Goal: Task Accomplishment & Management: Manage account settings

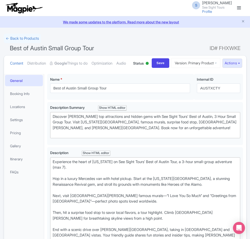
click at [11, 40] on link "← Back to Products" at bounding box center [22, 39] width 37 height 10
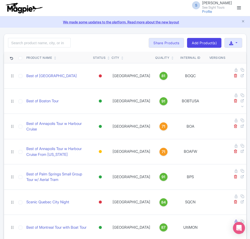
click at [27, 40] on input "search" at bounding box center [39, 43] width 63 height 10
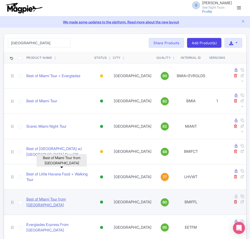
type input "miami"
click at [66, 196] on link "Best of Miami Tour from Fort Lauderdale" at bounding box center [58, 201] width 64 height 11
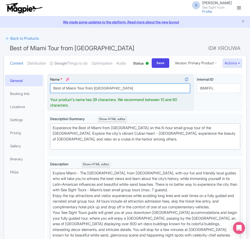
drag, startPoint x: 94, startPoint y: 107, endPoint x: 85, endPoint y: 107, distance: 8.8
click at [85, 93] on input "Best of Miami Tour from Fort Lauderdale" at bounding box center [120, 88] width 140 height 10
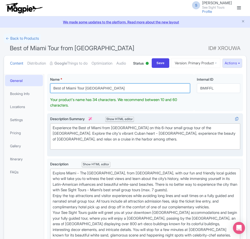
type input "Best of Miami Tour Fort Lauderdale"
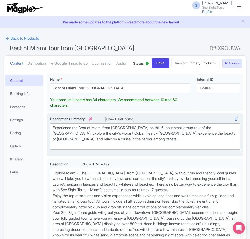
click at [158, 153] on div "Description Summary i Show HTML editor Bold Italic Strikethrough Link Heading Q…" at bounding box center [145, 134] width 191 height 37
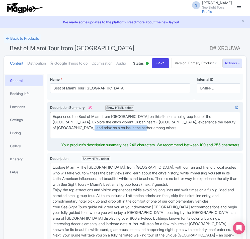
drag, startPoint x: 134, startPoint y: 146, endPoint x: 72, endPoint y: 147, distance: 62.5
click at [72, 136] on div "Experience the Best of Miami from Fort Lauderdale on this 6-hour small group to…" at bounding box center [146, 125] width 186 height 23
paste trix-editor "leisurely cruise around Biscayne Bay from where you will enjoy beautiful views …"
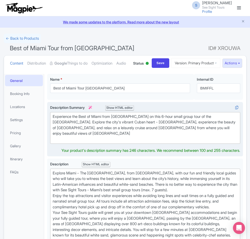
click at [168, 144] on trix-editor "Experience the Best of Miami from Fort Lauderdale on this 6-hour small group to…" at bounding box center [145, 128] width 191 height 32
click at [229, 142] on div "Experience the Best of Miami from Fort Lauderdale on this 6-hour small group to…" at bounding box center [146, 128] width 186 height 28
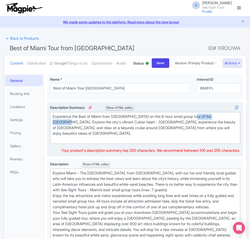
drag, startPoint x: 230, startPoint y: 137, endPoint x: 199, endPoint y: 133, distance: 31.7
click at [199, 133] on trix-editor "Experience the Best of Miami from Fort Lauderdale on this 6-hour small group to…" at bounding box center [145, 128] width 191 height 32
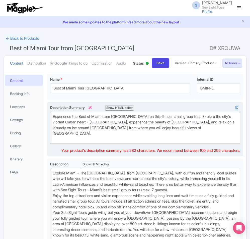
click at [199, 142] on div "Experience the Best of Miami from Fort Lauderdale on this 6-hour small group to…" at bounding box center [146, 128] width 186 height 28
drag, startPoint x: 192, startPoint y: 147, endPoint x: 102, endPoint y: 148, distance: 89.9
click at [102, 142] on div "Experience the Best of Miami from Fort Lauderdale on this 6-hour small group to…" at bounding box center [146, 128] width 186 height 28
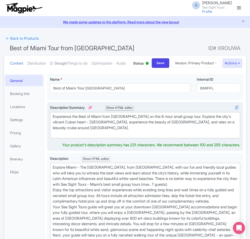
type trix-editor "<div>Experience the Best of Miami from Fort Lauderdale on this 6-hour small gro…"
click at [116, 136] on div "Experience the Best of Miami from Fort Lauderdale on this 6-hour small group to…" at bounding box center [146, 125] width 186 height 23
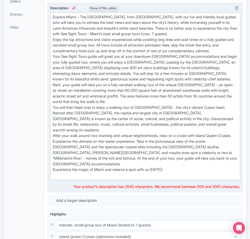
scroll to position [126, 0]
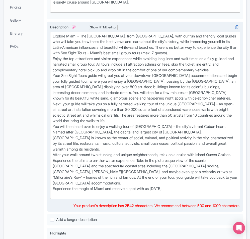
drag, startPoint x: 178, startPoint y: 184, endPoint x: 55, endPoint y: 61, distance: 173.9
click at [55, 63] on div "Explore Miami - The Magic City, from Fort Lauderdale, with our fun and friendly…" at bounding box center [146, 115] width 186 height 164
click at [169, 197] on div "Explore Miami - The Magic City, from Fort Lauderdale, with our fun and friendly…" at bounding box center [146, 115] width 186 height 164
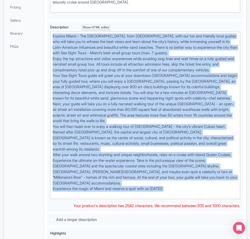
drag, startPoint x: 174, startPoint y: 213, endPoint x: 44, endPoint y: 52, distance: 206.8
click at [44, 52] on div "General Booking Info Locations Settings Pricing Gallery Itinerary FAQs Best of …" at bounding box center [125, 192] width 243 height 494
paste trix-editor "’s vibrant charm on See Sight Tours’ 6-hour Best of Miami Tour from Fort Lauder…"
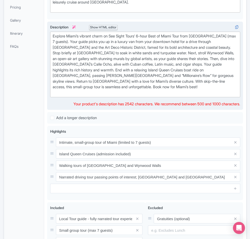
click at [138, 96] on div "Explore Miami’s vibrant charm on See Sight Tours’ 6-hour Best of Miami Tour fro…" at bounding box center [146, 64] width 186 height 62
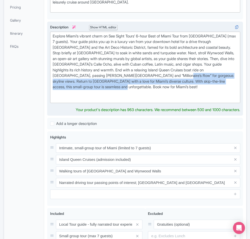
drag, startPoint x: 103, startPoint y: 107, endPoint x: 156, endPoint y: 93, distance: 54.3
click at [156, 93] on div "Explore Miami’s vibrant charm on See Sight Tours’ 6-hour Best of Miami Tour fro…" at bounding box center [146, 67] width 186 height 68
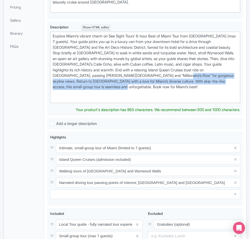
paste trix-editor "<div>Explore Miami’s vibrant charm on See Sight Tours’ 6-hour Best of Miami Tou…"
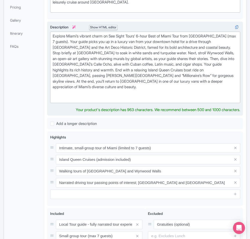
click at [71, 60] on div "Explore Miami’s vibrant charm on See Sight Tours’ 6-hour Best of Miami Tour fro…" at bounding box center [146, 67] width 186 height 68
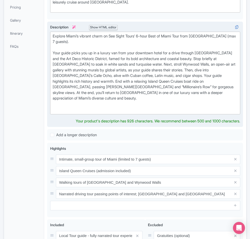
click at [196, 78] on div "Explore Miami’s vibrant charm on See Sight Tours’ 6-hour Best of Miami Tour fro…" at bounding box center [146, 72] width 186 height 79
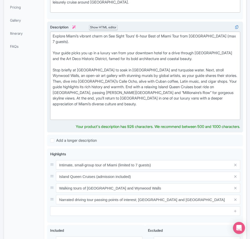
click at [180, 90] on div "Explore Miami’s vibrant charm on See Sight Tours’ 6-hour Best of Miami Tour fro…" at bounding box center [146, 75] width 186 height 85
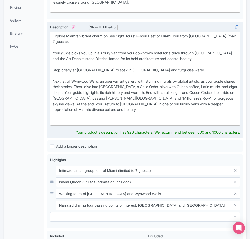
click at [89, 106] on div "Explore Miami’s vibrant charm on See Sight Tours’ 6-hour Best of Miami Tour fro…" at bounding box center [146, 78] width 186 height 90
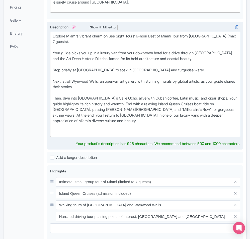
click at [131, 122] on div "Explore Miami’s vibrant charm on See Sight Tours’ 6-hour Best of Miami Tour fro…" at bounding box center [146, 84] width 186 height 102
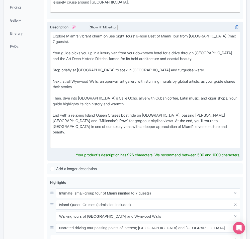
click at [135, 141] on div "Explore Miami’s vibrant charm on See Sight Tours’ 6-hour Best of Miami Tour fro…" at bounding box center [146, 89] width 186 height 113
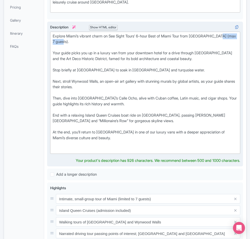
drag, startPoint x: 68, startPoint y: 60, endPoint x: 227, endPoint y: 53, distance: 158.7
click at [227, 53] on div "Explore Miami’s vibrant charm on See Sight Tours’ 6-hour Best of Miami Tour fro…" at bounding box center [146, 92] width 186 height 119
type trix-editor "<div>Explore Miami’s vibrant charm on See Sight Tours’ 6-hour Best of Miami Tou…"
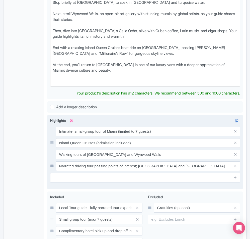
scroll to position [188, 0]
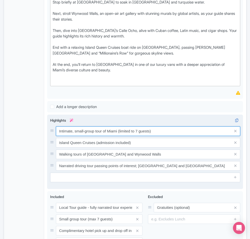
drag, startPoint x: 157, startPoint y: 149, endPoint x: 118, endPoint y: 150, distance: 38.9
click at [118, 136] on input "Intimate, small-group tour of Miami (limited to 7 guests)" at bounding box center [148, 131] width 185 height 10
type input "Intimate, small-group tour of Miami"
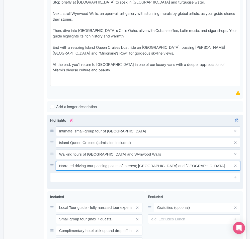
drag, startPoint x: 138, startPoint y: 184, endPoint x: 95, endPoint y: 188, distance: 42.9
click at [95, 136] on input "Narrated driving tour passing points of interest; Art Deco District and Miami S…" at bounding box center [148, 131] width 185 height 10
click at [209, 136] on input "Narrated driving tour passing points of interest; Art Deco District and Miami S…" at bounding box center [148, 131] width 185 height 10
drag, startPoint x: 210, startPoint y: 184, endPoint x: 61, endPoint y: 184, distance: 148.9
click at [61, 136] on input "Narrated driving tour passing points of interest; Art Deco District and Miami S…" at bounding box center [148, 131] width 185 height 10
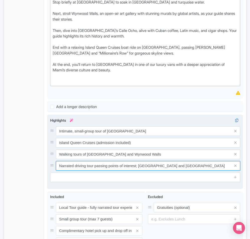
click at [119, 136] on input "Narrated driving tour passing points of interest; Art Deco District and Miami S…" at bounding box center [148, 131] width 185 height 10
click at [138, 136] on input "Narrated driving tour passing points of interest; Art Deco District and Miami S…" at bounding box center [148, 131] width 185 height 10
drag, startPoint x: 138, startPoint y: 184, endPoint x: 107, endPoint y: 185, distance: 31.7
click at [107, 136] on input "Narrated driving tour passing points of interest; Art Deco District and Miami S…" at bounding box center [148, 131] width 185 height 10
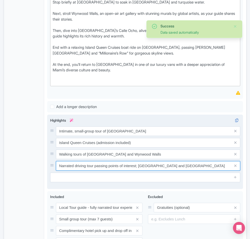
drag, startPoint x: 205, startPoint y: 184, endPoint x: 54, endPoint y: 184, distance: 151.2
click at [54, 171] on div "Narrated driving tour passing points of interest; Art Deco District and Miami S…" at bounding box center [145, 166] width 191 height 10
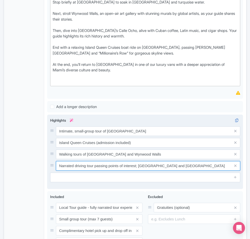
click at [191, 136] on input "Narrated driving tour passing points of interest; Art Deco District and Miami S…" at bounding box center [148, 131] width 185 height 10
click at [192, 136] on input "Narrated driving tour passing points of interest; Art Deco District and Miami S…" at bounding box center [148, 131] width 185 height 10
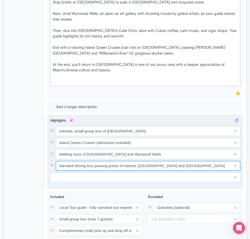
paste input "Drive by vibrant Art Deco District on narrated tour"
type input "Drive by vibrant Art Deco District on narrated tour"
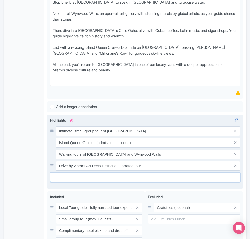
click at [109, 182] on input "text" at bounding box center [145, 178] width 191 height 10
click at [57, 182] on input "text" at bounding box center [145, 178] width 191 height 10
paste input "See iconic South Beach on guided driving tour"
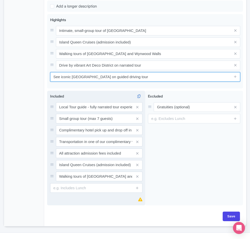
scroll to position [319, 0]
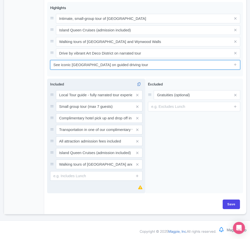
type input "See iconic South Beach on guided driving tour"
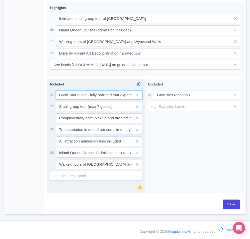
click at [86, 95] on input "Local Tour guide - fully narrated tour experience" at bounding box center [99, 95] width 87 height 10
click at [91, 95] on input "Local Tour guide - fully narrated tour experience" at bounding box center [99, 95] width 87 height 10
click at [79, 96] on input "Local Tour guide - fully narrated tour experience" at bounding box center [99, 95] width 87 height 10
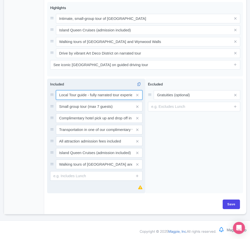
click at [71, 95] on input "Local Tour guide - fully narrated tour experience" at bounding box center [99, 95] width 87 height 10
click at [110, 93] on input "Local tour guide - fully narrated tour experience" at bounding box center [99, 95] width 87 height 10
type input "Local tour guide - fully narrated tour experience"
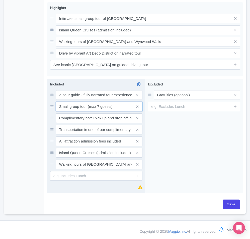
scroll to position [0, 0]
drag, startPoint x: 115, startPoint y: 106, endPoint x: 88, endPoint y: 106, distance: 26.9
click at [88, 100] on input "Small group tour (max 7 guests)" at bounding box center [99, 95] width 87 height 10
type input "Small group tour"
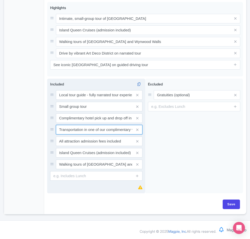
click at [109, 100] on input "Transportation in one of our complimentary vehicles" at bounding box center [99, 95] width 87 height 10
click at [137, 131] on icon at bounding box center [137, 130] width 2 height 4
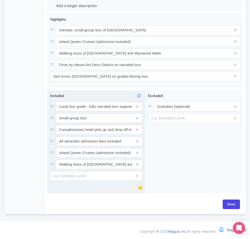
scroll to position [308, 0]
click at [137, 166] on icon at bounding box center [137, 164] width 2 height 4
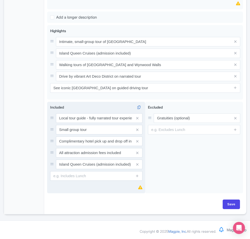
scroll to position [296, 0]
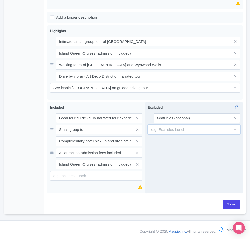
click at [168, 133] on input "text" at bounding box center [194, 130] width 92 height 10
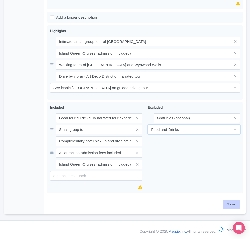
type input "Food and Drinks"
click at [232, 201] on input "Save" at bounding box center [232, 204] width 18 height 10
type input "Saving..."
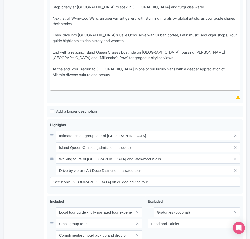
scroll to position [221, 0]
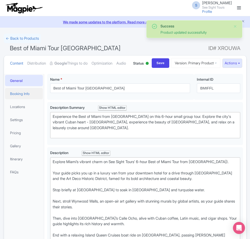
click at [22, 99] on link "Booking Info" at bounding box center [24, 93] width 38 height 11
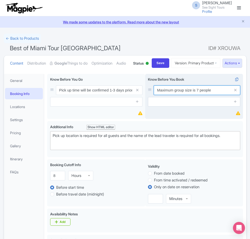
click at [180, 95] on input "Maximum group size is 7 people" at bounding box center [197, 90] width 87 height 10
paste input "Pick up location is required for all guests."
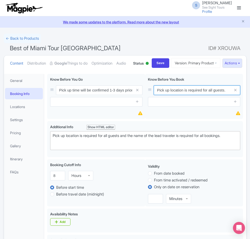
type input "Pick up location is required for all guests."
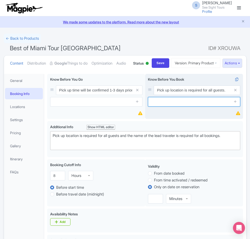
click at [184, 106] on input "text" at bounding box center [194, 102] width 92 height 10
paste input "The lead traveler’s name is needed for all bookings."
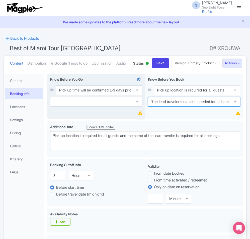
scroll to position [0, 8]
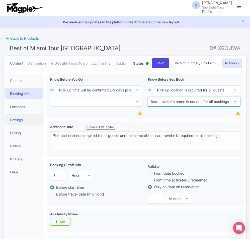
type input "The lead traveler’s name is needed for all bookings."
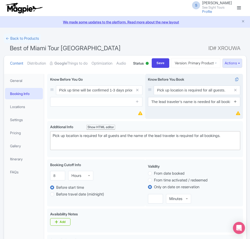
click at [236, 103] on icon at bounding box center [236, 101] width 4 height 4
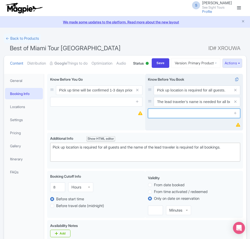
click at [154, 118] on input "text" at bounding box center [194, 113] width 92 height 10
paste input "Full names of all travelers are required when making a reservation."
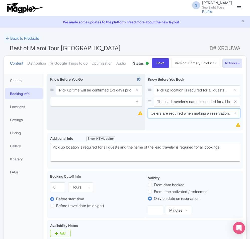
type input "Full names of all travelers are required when making a reservation."
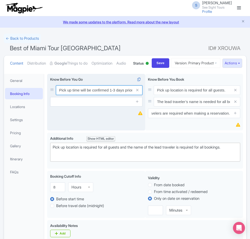
click at [68, 95] on input "Pick up time will be confirmed 1-3 days prior to the tour date via email or tex…" at bounding box center [99, 90] width 87 height 10
click at [70, 95] on input "Pick up time will be confirmed 1-3 days prior to the tour date via email or tex…" at bounding box center [99, 90] width 87 height 10
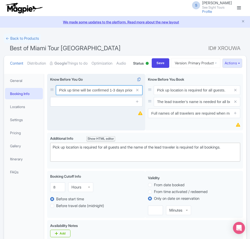
click at [71, 95] on input "Pick up time will be confirmed 1-3 days prior to the tour date via email or tex…" at bounding box center [99, 90] width 87 height 10
paste input "phone"
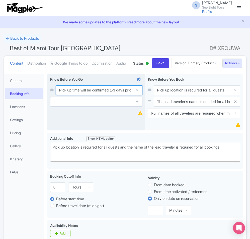
scroll to position [0, 60]
type input "Pick up time will be confirmed 1-3 days prior to the tour date via email or pho…"
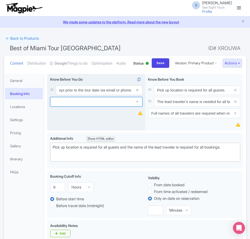
click at [69, 106] on input "text" at bounding box center [96, 102] width 92 height 10
click at [76, 106] on input "text" at bounding box center [96, 102] width 92 height 10
paste input "Arrive 10-15 minutes early at the pick up location to ensure a timely start"
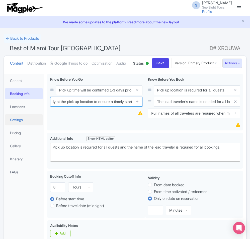
type input "Arrive 10-15 minutes early at the pick up location to ensure a timely start"
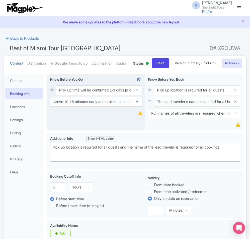
click at [139, 103] on icon at bounding box center [138, 101] width 4 height 4
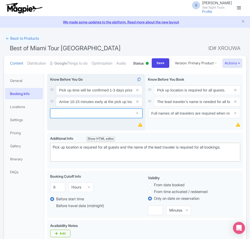
click at [81, 118] on input "text" at bounding box center [96, 113] width 92 height 10
paste input "We recommend dressing for the weather and wearing comfortable footwear."
click at [70, 118] on input "We recommend dressing for the weather and wearing comfortable footwear." at bounding box center [96, 113] width 92 height 10
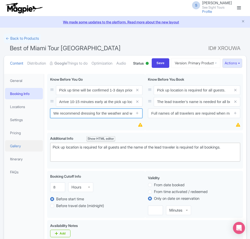
type input "We recommend dressing for the weather and wearing comfortable footwear."
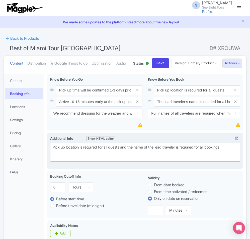
drag, startPoint x: 235, startPoint y: 168, endPoint x: 48, endPoint y: 168, distance: 186.9
click at [48, 169] on div "<div>Pick up location is required for all guests and the name of the lead trave…" at bounding box center [145, 151] width 196 height 36
paste trix-editor "<strong><br>Not Recommended For:<br></strong><br></div><ul><li>People with mobi…"
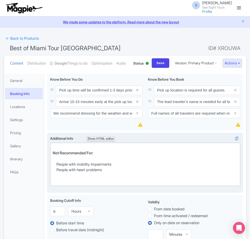
type trix-editor "<div><strong><br>Not Recommended For:<br></strong><br></div><ul><li>People with…"
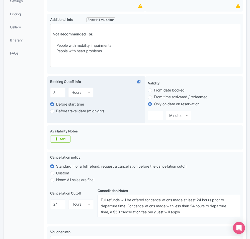
scroll to position [176, 0]
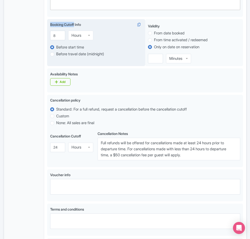
drag, startPoint x: 75, startPoint y: 44, endPoint x: 47, endPoint y: 42, distance: 28.2
click at [47, 42] on div "Booking Cutoff Info i 8 Hours Hours Before start time Before travel date (midni…" at bounding box center [96, 42] width 98 height 47
copy label "Booking Cutoff"
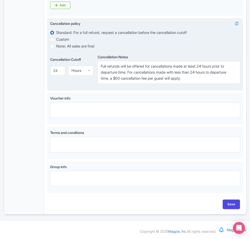
scroll to position [171, 0]
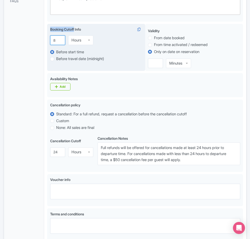
click at [57, 45] on input "8" at bounding box center [57, 40] width 15 height 10
click at [60, 45] on input "7" at bounding box center [57, 40] width 15 height 10
click at [60, 45] on input "6" at bounding box center [57, 40] width 15 height 10
click at [60, 45] on input "5" at bounding box center [57, 40] width 15 height 10
click at [60, 45] on input "4" at bounding box center [57, 40] width 15 height 10
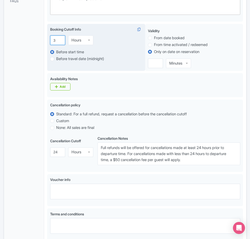
click at [60, 45] on input "3" at bounding box center [57, 40] width 15 height 10
type input "4"
click at [60, 45] on input "4" at bounding box center [57, 40] width 15 height 10
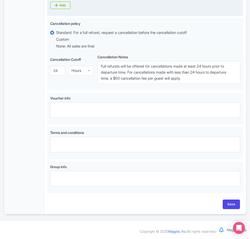
scroll to position [272, 0]
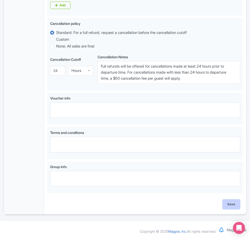
click at [238, 205] on input "Save" at bounding box center [232, 204] width 18 height 10
type input "Saving..."
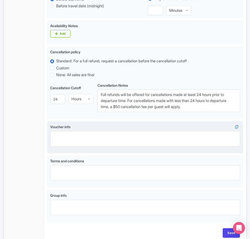
scroll to position [266, 0]
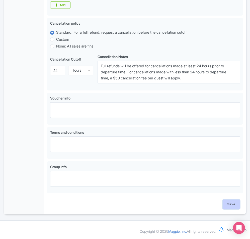
click at [232, 206] on input "Save" at bounding box center [232, 204] width 18 height 10
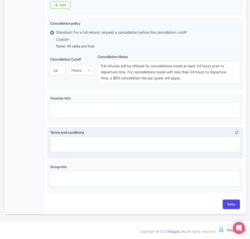
type input "Saving..."
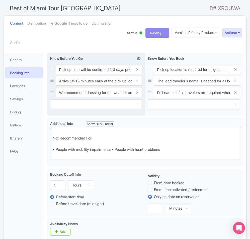
scroll to position [0, 0]
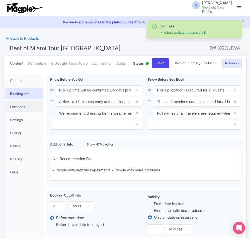
click at [18, 112] on link "Locations" at bounding box center [24, 106] width 38 height 11
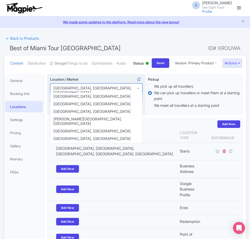
click at [100, 102] on div "[GEOGRAPHIC_DATA], [GEOGRAPHIC_DATA], [GEOGRAPHIC_DATA]" at bounding box center [96, 92] width 92 height 19
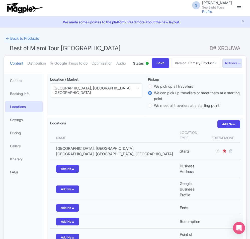
drag, startPoint x: 101, startPoint y: 106, endPoint x: 3, endPoint y: 94, distance: 99.4
click at [3, 94] on div "Success Product updated successfully ← Back to Products Best of Miami Tour [GEO…" at bounding box center [125, 159] width 249 height 250
click at [83, 71] on ul "Content Distribution Google Things to do Optimization Audio" at bounding box center [68, 63] width 121 height 15
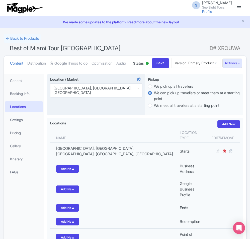
click at [75, 97] on div "Fort Lauderdale, FL, USA" at bounding box center [96, 90] width 92 height 14
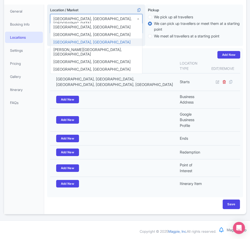
scroll to position [75, 0]
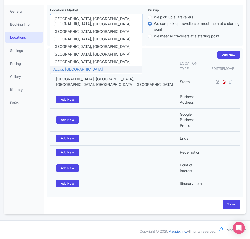
drag, startPoint x: 30, startPoint y: 148, endPoint x: 33, endPoint y: 136, distance: 12.5
click at [33, 150] on div "General Booking Info Locations Settings Pricing Gallery Itinerary FAQs" at bounding box center [24, 110] width 40 height 210
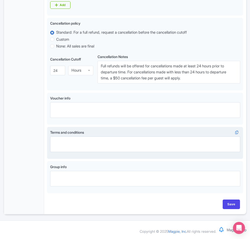
scroll to position [266, 0]
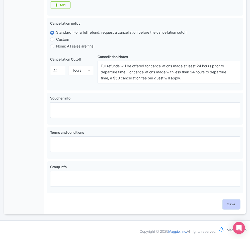
click at [234, 206] on input "Save" at bounding box center [232, 204] width 18 height 10
type input "Saving..."
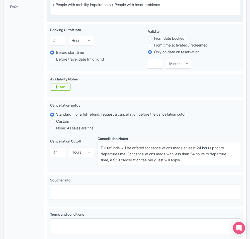
scroll to position [65, 0]
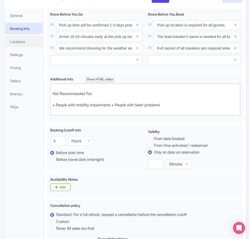
click at [27, 47] on link "Locations" at bounding box center [24, 41] width 38 height 11
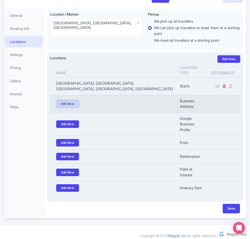
click at [64, 107] on link "Add New" at bounding box center [67, 104] width 23 height 8
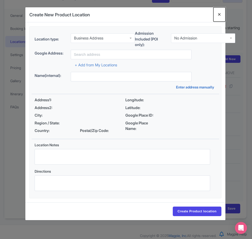
click at [218, 12] on button "Close" at bounding box center [220, 14] width 12 height 14
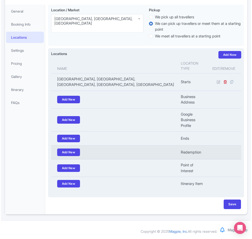
scroll to position [89, 0]
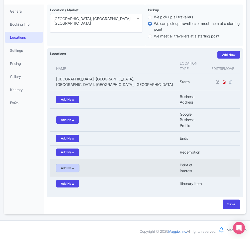
click at [64, 168] on link "Add New" at bounding box center [67, 168] width 23 height 8
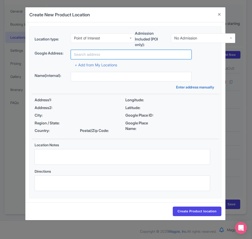
click at [89, 54] on input "text" at bounding box center [131, 55] width 121 height 10
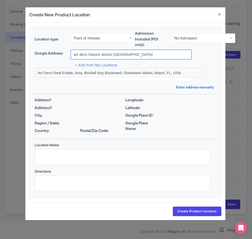
drag, startPoint x: 127, startPoint y: 55, endPoint x: 89, endPoint y: 55, distance: 37.7
click at [89, 55] on input "art deco historic district miami" at bounding box center [131, 55] width 121 height 10
type input "art deco miami"
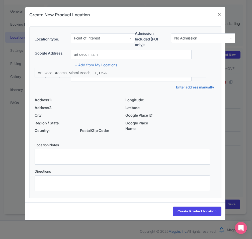
click at [128, 90] on div "Location type: Point of Interest Point of Interest Admission Included (POI only…" at bounding box center [126, 112] width 188 height 171
click at [61, 88] on div "Name(internal): Enter address manually" at bounding box center [126, 81] width 188 height 18
click at [209, 56] on div "Google Address: art deco miami" at bounding box center [126, 55] width 182 height 10
click at [222, 16] on button "Close" at bounding box center [220, 14] width 12 height 14
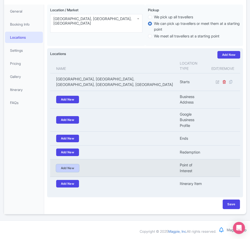
click at [67, 168] on link "Add New" at bounding box center [67, 168] width 23 height 8
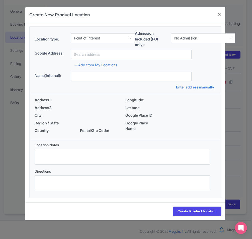
click at [193, 40] on div "No Admission" at bounding box center [203, 38] width 64 height 10
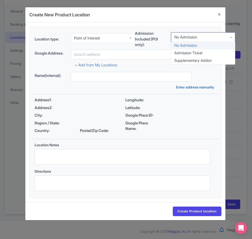
click at [182, 27] on div "Location type: Point of Interest Point of Interest Admission Included (POI only…" at bounding box center [126, 112] width 188 height 171
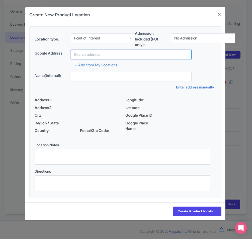
click at [80, 54] on input "text" at bounding box center [131, 55] width 121 height 10
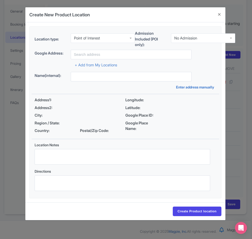
click at [58, 83] on div "Name(internal): Enter address manually" at bounding box center [126, 81] width 188 height 18
click at [186, 88] on link "Enter address manually" at bounding box center [196, 86] width 40 height 5
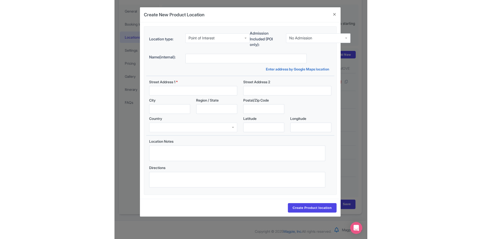
scroll to position [46, 0]
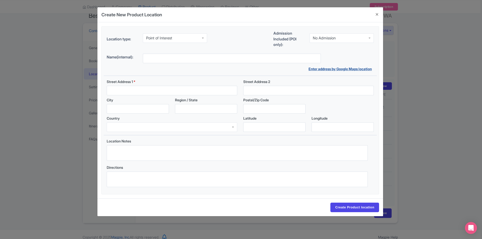
click at [250, 69] on link "Enter address by Google Maps location" at bounding box center [341, 68] width 65 height 5
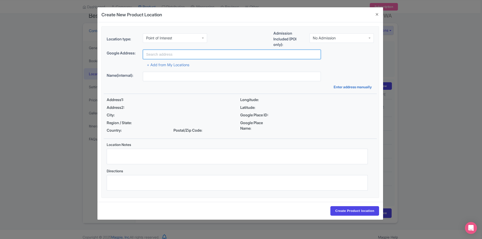
click at [163, 54] on input "text" at bounding box center [232, 55] width 178 height 10
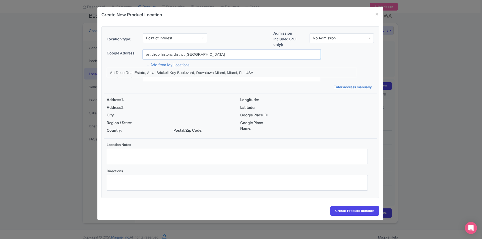
type input "art deco historic district miami"
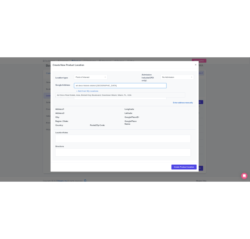
scroll to position [33, 0]
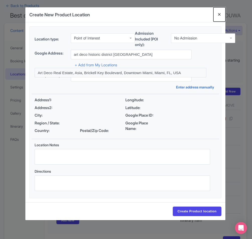
click at [219, 18] on button "Close" at bounding box center [220, 14] width 12 height 14
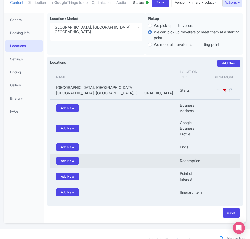
scroll to position [75, 0]
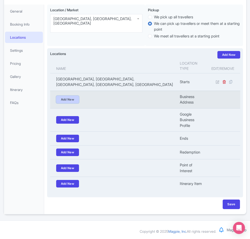
click at [65, 103] on link "Add New" at bounding box center [67, 100] width 23 height 8
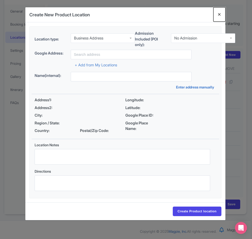
click at [221, 12] on button "Close" at bounding box center [220, 14] width 12 height 14
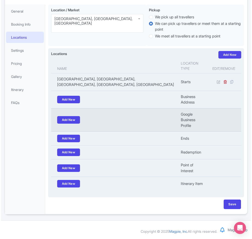
scroll to position [89, 0]
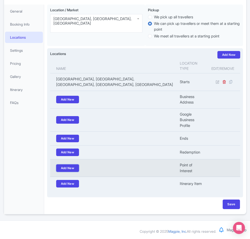
click at [71, 165] on link "Add New" at bounding box center [67, 168] width 23 height 8
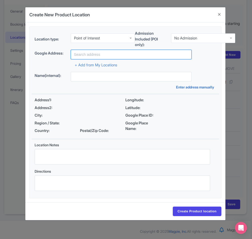
click at [90, 54] on input "text" at bounding box center [131, 55] width 121 height 10
click at [92, 53] on input "text" at bounding box center [131, 55] width 121 height 10
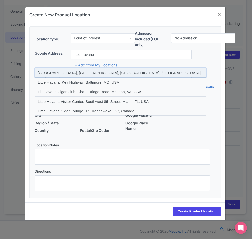
click at [69, 74] on input at bounding box center [121, 73] width 172 height 10
type input "Little Havana, Miami, FL, USA"
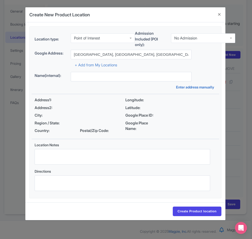
type input "[GEOGRAPHIC_DATA], [GEOGRAPHIC_DATA], [GEOGRAPHIC_DATA], [GEOGRAPHIC_DATA], [GE…"
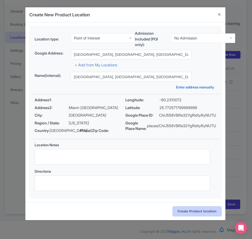
click at [192, 216] on input "Create Product location" at bounding box center [197, 211] width 49 height 10
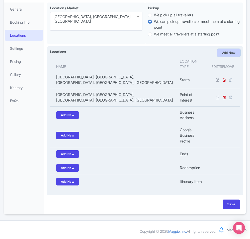
click at [226, 55] on link "Add New" at bounding box center [229, 53] width 23 height 8
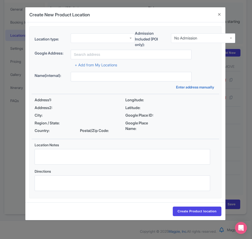
click at [109, 37] on div at bounding box center [103, 38] width 64 height 10
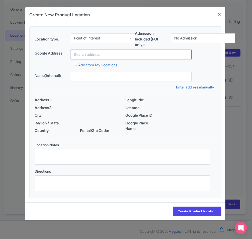
click at [83, 55] on input "text" at bounding box center [131, 55] width 121 height 10
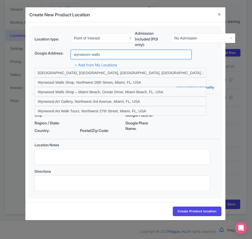
drag, startPoint x: 113, startPoint y: 55, endPoint x: 48, endPoint y: 58, distance: 64.9
click at [48, 58] on div "Google Address: wynwoom walls" at bounding box center [126, 55] width 182 height 10
paste input "2520 NW Second Avenue between 25th and 26th street"
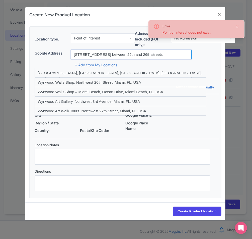
click at [178, 53] on input "2520 NW Second Avenue between 25th and 26th streets" at bounding box center [131, 55] width 121 height 10
click at [75, 53] on input "2520 NW Second Avenue between 25th and 26th streets" at bounding box center [131, 55] width 121 height 10
click at [74, 54] on input "2520 NW Second Avenue between 25th and 26th streets" at bounding box center [131, 55] width 121 height 10
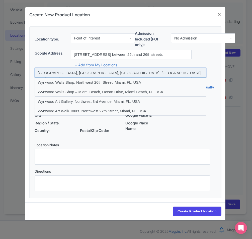
click at [107, 71] on input at bounding box center [121, 73] width 172 height 10
type input "Wynwood Walls, Northwest 2nd Avenue, Miami, FL, USA"
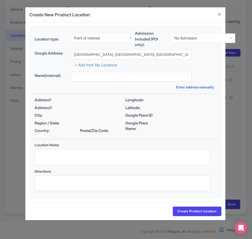
type input "Wynwood Walls, [STREET_ADDRESS]"
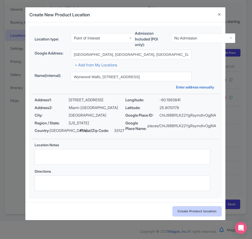
click at [200, 216] on input "Create Product location" at bounding box center [197, 211] width 49 height 10
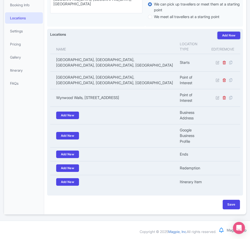
click at [228, 39] on link "Add New" at bounding box center [229, 36] width 23 height 8
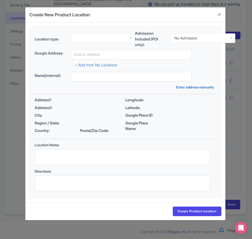
click at [83, 38] on div at bounding box center [103, 38] width 64 height 10
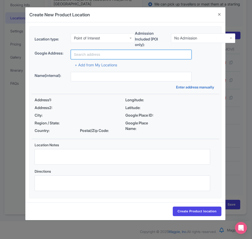
click at [86, 54] on input "text" at bounding box center [131, 55] width 121 height 10
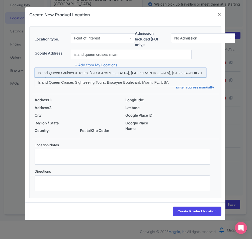
click at [52, 76] on input at bounding box center [121, 73] width 172 height 10
type input "Island Queen Cruises & Tours, Biscayne Boulevard, Miami, FL, USA"
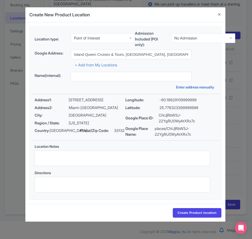
type input "Island Queen Cruises & Tours, [STREET_ADDRESS]"
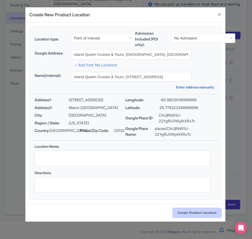
click at [184, 218] on input "Create Product location" at bounding box center [197, 213] width 49 height 10
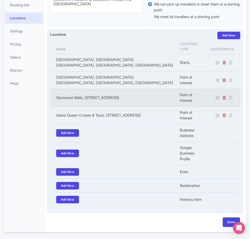
scroll to position [114, 0]
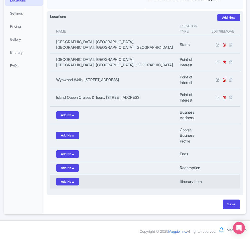
drag, startPoint x: 87, startPoint y: 212, endPoint x: 81, endPoint y: 189, distance: 23.3
click at [87, 209] on div "Save" at bounding box center [145, 204] width 190 height 10
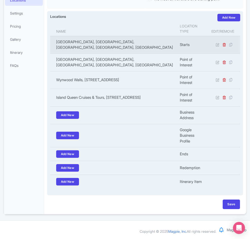
scroll to position [25, 0]
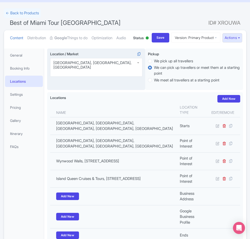
click at [89, 70] on div "[GEOGRAPHIC_DATA], [GEOGRAPHIC_DATA], [GEOGRAPHIC_DATA]" at bounding box center [96, 65] width 86 height 9
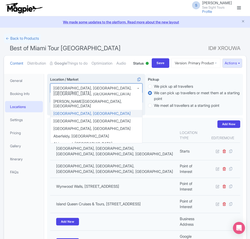
scroll to position [0, 0]
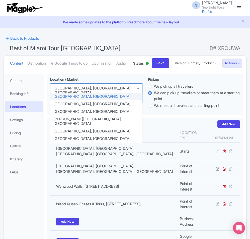
click at [108, 71] on ul "Content Distribution Google Things to do Optimization Audio" at bounding box center [68, 63] width 121 height 15
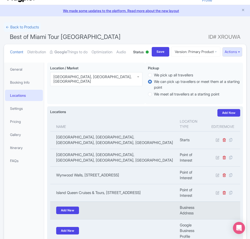
scroll to position [126, 0]
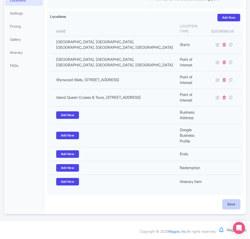
click at [231, 206] on input "Save" at bounding box center [232, 204] width 18 height 10
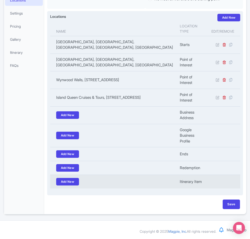
type input "Update Product"
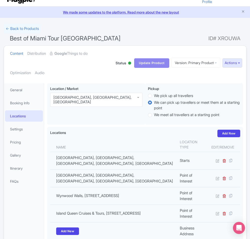
scroll to position [0, 0]
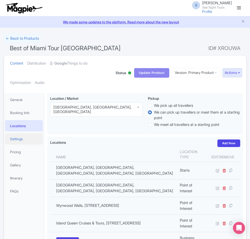
click at [24, 139] on link "Settings" at bounding box center [24, 138] width 38 height 11
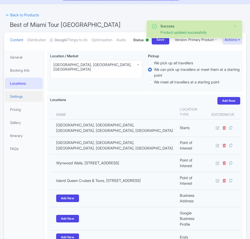
scroll to position [23, 0]
click at [22, 102] on link "Settings" at bounding box center [24, 96] width 38 height 11
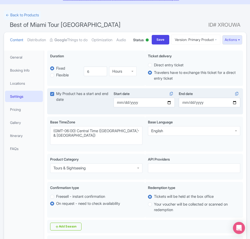
click at [56, 102] on label "My Product has a start and end date" at bounding box center [85, 96] width 58 height 11
click at [56, 94] on input "My Product has a start and end date" at bounding box center [57, 92] width 3 height 3
checkbox input "false"
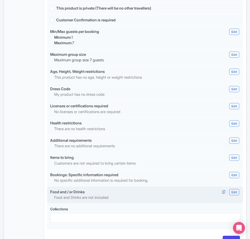
scroll to position [434, 0]
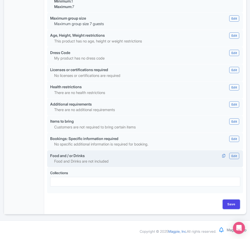
drag, startPoint x: 229, startPoint y: 203, endPoint x: 104, endPoint y: 155, distance: 133.5
click at [229, 203] on input "Save" at bounding box center [232, 204] width 18 height 10
type input "Update Product"
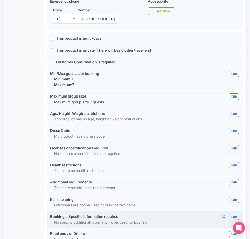
scroll to position [358, 0]
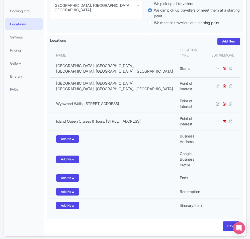
scroll to position [23, 0]
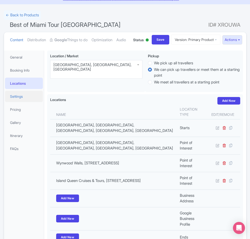
click at [20, 102] on link "Settings" at bounding box center [24, 96] width 38 height 11
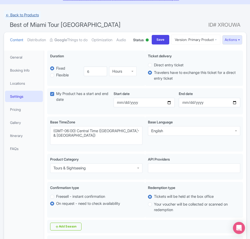
click at [14, 15] on link "← Back to Products" at bounding box center [22, 15] width 37 height 10
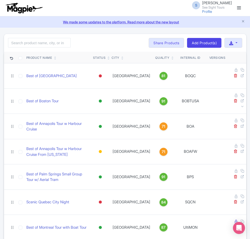
click at [240, 8] on link at bounding box center [239, 8] width 8 height 8
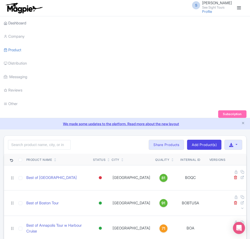
click at [12, 24] on link "Dashboard" at bounding box center [15, 23] width 23 height 14
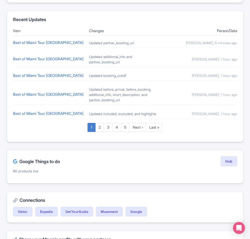
scroll to position [226, 0]
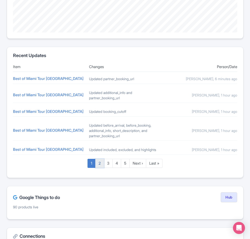
click at [99, 163] on link "2" at bounding box center [99, 163] width 9 height 9
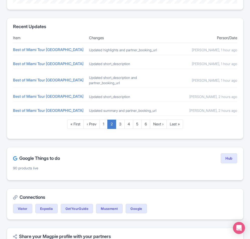
scroll to position [276, 0]
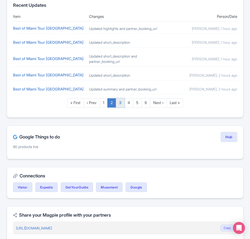
click at [122, 107] on link "3" at bounding box center [120, 102] width 9 height 9
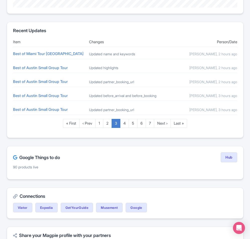
scroll to position [251, 0]
click at [123, 123] on link "4" at bounding box center [124, 123] width 9 height 9
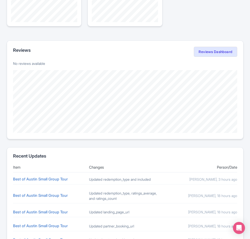
scroll to position [201, 0]
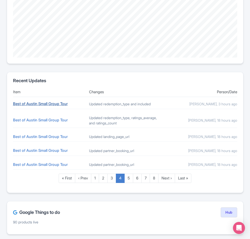
click at [47, 104] on link "Best of Austin Small Group Tour" at bounding box center [40, 103] width 55 height 5
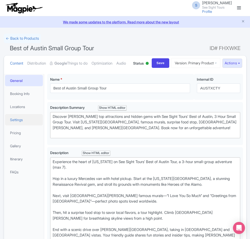
click at [23, 125] on link "Settings" at bounding box center [24, 119] width 38 height 11
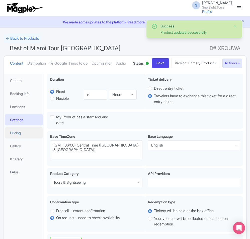
click at [13, 138] on link "Pricing" at bounding box center [24, 132] width 38 height 11
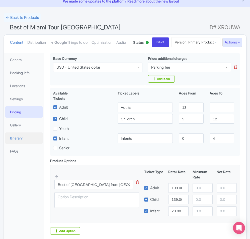
scroll to position [25, 0]
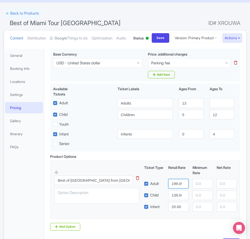
click at [177, 188] on input "199.00" at bounding box center [179, 184] width 20 height 10
type input "229.00"
click at [177, 200] on input "139.00" at bounding box center [179, 195] width 20 height 10
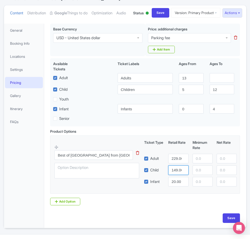
type input "149.00"
drag, startPoint x: 153, startPoint y: 213, endPoint x: 150, endPoint y: 204, distance: 9.2
click at [153, 205] on div "Product Options i Best of Miami from Fort Lauderdale This tip has not data. Cod…" at bounding box center [145, 167] width 196 height 77
drag, startPoint x: 118, startPoint y: 176, endPoint x: 36, endPoint y: 177, distance: 82.6
click at [36, 177] on div "General Booking Info Locations Settings Pricing Gallery Itinerary FAQs Pick up …" at bounding box center [125, 124] width 243 height 207
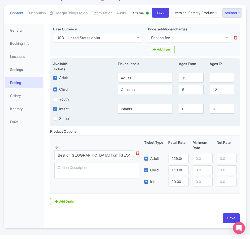
drag, startPoint x: 41, startPoint y: 173, endPoint x: 94, endPoint y: 130, distance: 69.0
click at [40, 173] on div "General Booking Info Locations Settings Pricing Gallery Itinerary FAQs" at bounding box center [24, 126] width 40 height 204
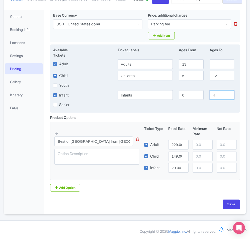
click at [220, 97] on input "4" at bounding box center [222, 95] width 25 height 10
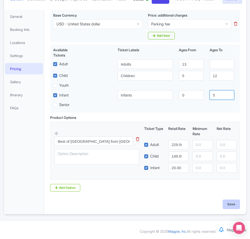
type input "5"
click at [233, 206] on input "Save" at bounding box center [232, 204] width 18 height 10
type input "Saving..."
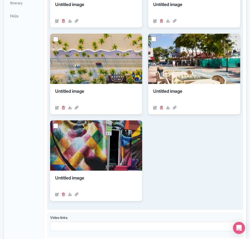
scroll to position [201, 0]
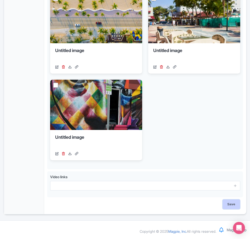
click at [231, 209] on input "Save" at bounding box center [232, 204] width 18 height 10
type input "Saving..."
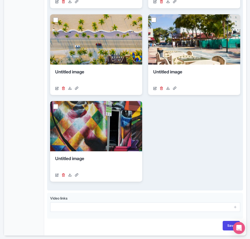
scroll to position [216, 0]
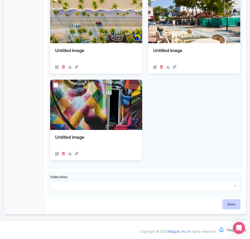
click at [238, 205] on input "Save" at bounding box center [232, 204] width 18 height 10
type input "Saving..."
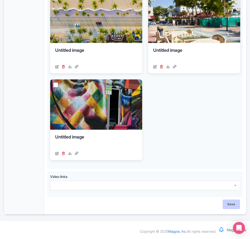
type input "Saving..."
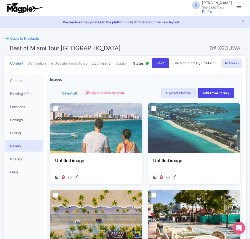
click at [105, 68] on link "Optimization" at bounding box center [102, 64] width 21 height 16
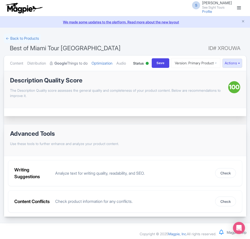
click at [84, 64] on link "Google Things to do" at bounding box center [69, 64] width 38 height 16
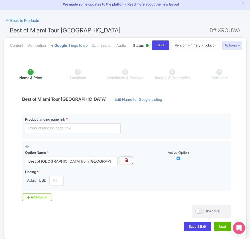
scroll to position [25, 0]
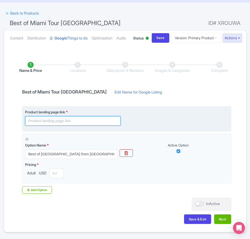
click at [48, 126] on input "text" at bounding box center [73, 121] width 96 height 10
click at [60, 126] on input "text" at bounding box center [73, 121] width 96 height 10
paste input "[URL][DOMAIN_NAME]"
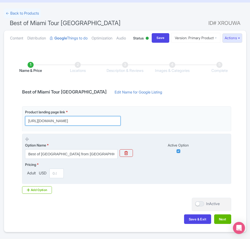
type input "[URL][DOMAIN_NAME]"
click at [58, 178] on input "number" at bounding box center [56, 174] width 14 height 10
click at [55, 178] on input "number" at bounding box center [56, 174] width 14 height 10
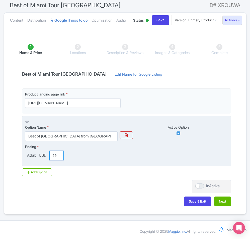
scroll to position [62, 0]
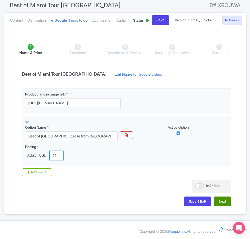
type input "229"
click at [225, 202] on button "Next" at bounding box center [222, 201] width 17 height 10
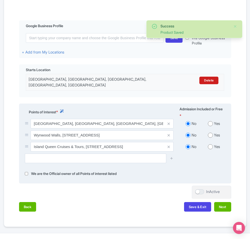
scroll to position [137, 0]
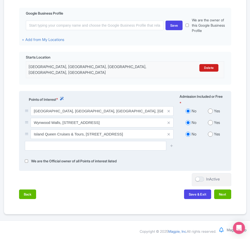
click at [211, 114] on input "radio" at bounding box center [210, 110] width 5 height 5
radio input "true"
click at [211, 125] on input "radio" at bounding box center [210, 122] width 5 height 5
radio input "true"
click at [211, 135] on input "radio" at bounding box center [210, 134] width 5 height 5
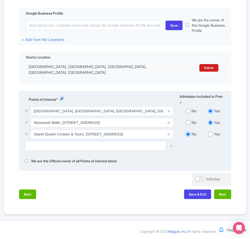
radio input "true"
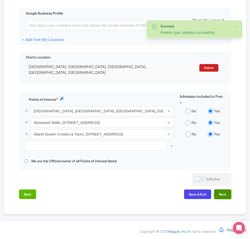
click at [223, 197] on button "Next" at bounding box center [222, 194] width 17 height 10
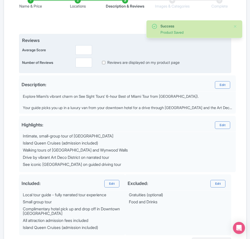
scroll to position [87, 0]
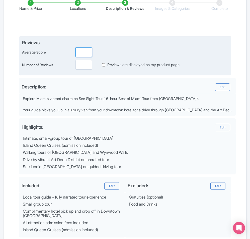
click at [85, 57] on input "number" at bounding box center [84, 52] width 17 height 10
type input "5"
click at [82, 70] on input "number" at bounding box center [84, 65] width 17 height 10
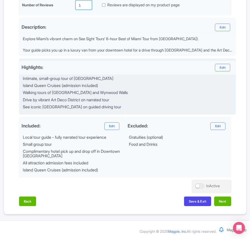
scroll to position [166, 0]
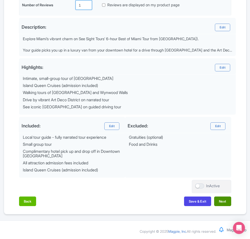
type input "1"
click at [224, 204] on button "Next" at bounding box center [222, 201] width 17 height 10
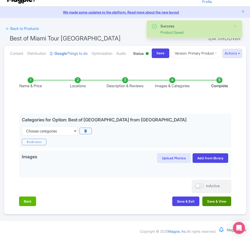
scroll to position [29, 0]
click at [199, 187] on div at bounding box center [199, 185] width 9 height 5
click at [199, 187] on input "InActive" at bounding box center [196, 185] width 3 height 3
checkbox input "true"
click at [220, 202] on button "Save & View" at bounding box center [217, 201] width 29 height 10
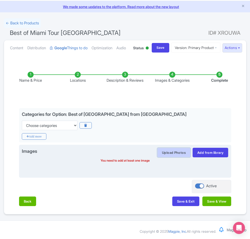
click at [177, 157] on button "Upload Photos" at bounding box center [173, 153] width 33 height 10
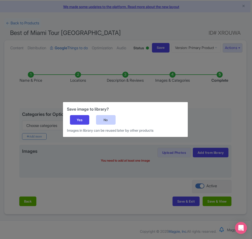
click at [103, 122] on div "No" at bounding box center [106, 120] width 20 height 10
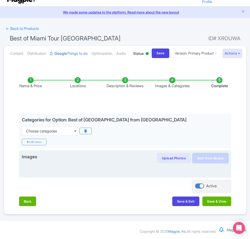
click at [219, 157] on link "Add from library" at bounding box center [211, 158] width 36 height 10
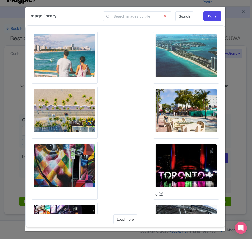
click at [69, 59] on img at bounding box center [65, 55] width 62 height 43
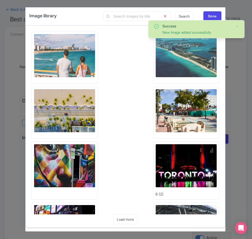
click at [177, 57] on img at bounding box center [187, 55] width 62 height 43
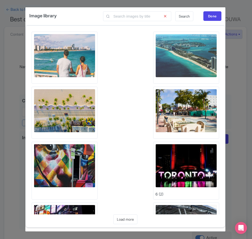
click at [65, 102] on img at bounding box center [65, 110] width 62 height 43
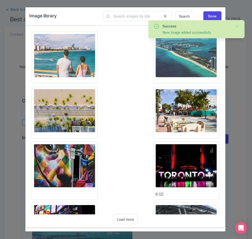
click at [68, 159] on img at bounding box center [65, 165] width 62 height 43
click at [206, 99] on img at bounding box center [187, 110] width 62 height 43
click at [215, 14] on div "Done" at bounding box center [213, 16] width 18 height 10
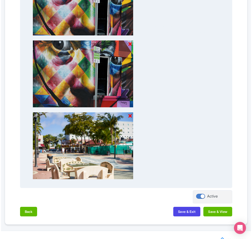
scroll to position [456, 0]
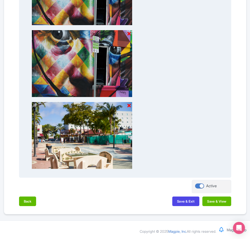
click at [130, 108] on icon at bounding box center [130, 105] width 4 height 5
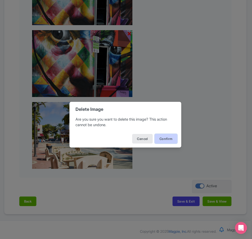
click at [159, 140] on button "Confirm" at bounding box center [166, 139] width 23 height 10
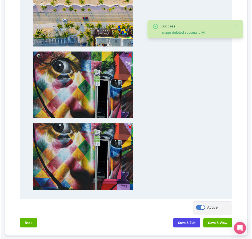
scroll to position [362, 0]
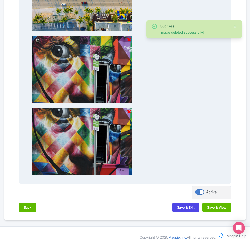
click at [130, 114] on icon at bounding box center [130, 111] width 4 height 5
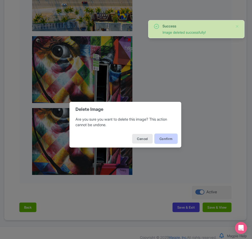
click at [160, 138] on button "Confirm" at bounding box center [166, 139] width 23 height 10
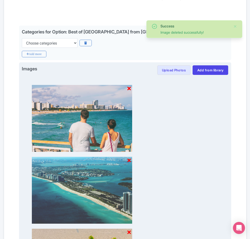
scroll to position [89, 0]
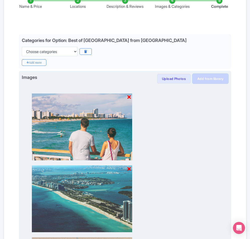
click at [198, 83] on link "Add from library" at bounding box center [211, 79] width 36 height 10
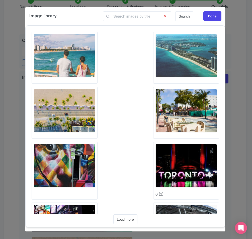
click at [175, 112] on img at bounding box center [187, 110] width 62 height 43
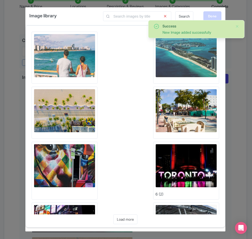
click at [215, 17] on div "Done" at bounding box center [213, 16] width 18 height 10
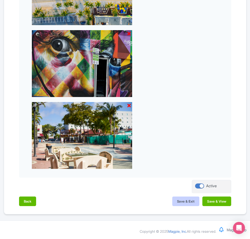
scroll to position [387, 0]
click at [212, 201] on button "Save & View" at bounding box center [217, 201] width 29 height 10
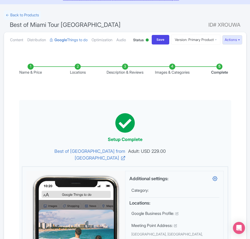
scroll to position [0, 0]
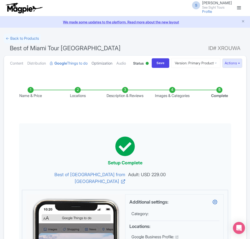
click at [101, 66] on link "Optimization" at bounding box center [102, 64] width 21 height 16
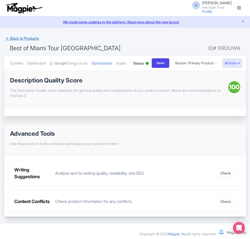
click at [17, 36] on link "← Back to Products" at bounding box center [22, 39] width 37 height 10
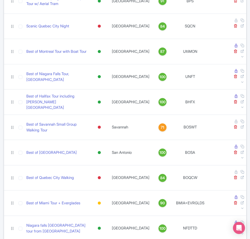
scroll to position [25, 0]
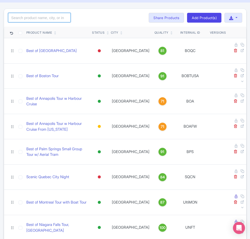
click at [39, 18] on input "search" at bounding box center [39, 18] width 63 height 10
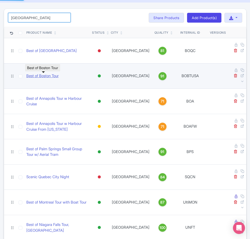
scroll to position [0, 0]
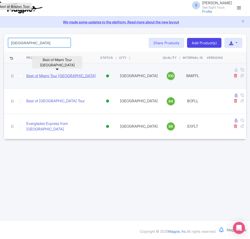
type input "fort lauder"
click at [67, 75] on link "Best of Miami Tour [GEOGRAPHIC_DATA]" at bounding box center [61, 76] width 70 height 6
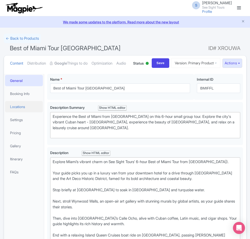
click at [13, 112] on link "Locations" at bounding box center [24, 106] width 38 height 11
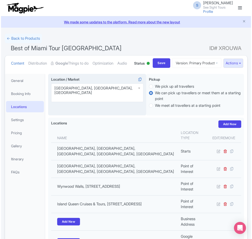
scroll to position [124, 0]
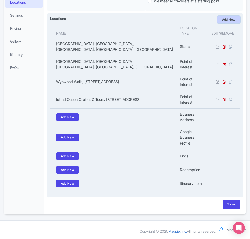
click at [237, 20] on link "Add New" at bounding box center [229, 20] width 23 height 8
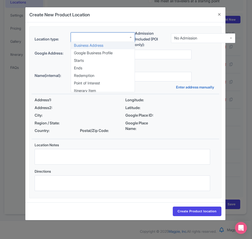
click at [82, 35] on div at bounding box center [103, 37] width 64 height 10
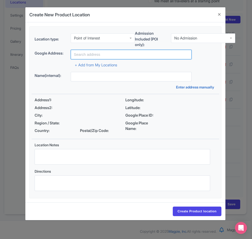
click at [92, 53] on input "text" at bounding box center [131, 55] width 121 height 10
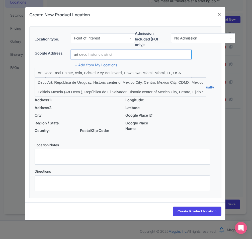
type input "art deco historic district [GEOGRAPHIC_DATA]"
